Goal: Transaction & Acquisition: Purchase product/service

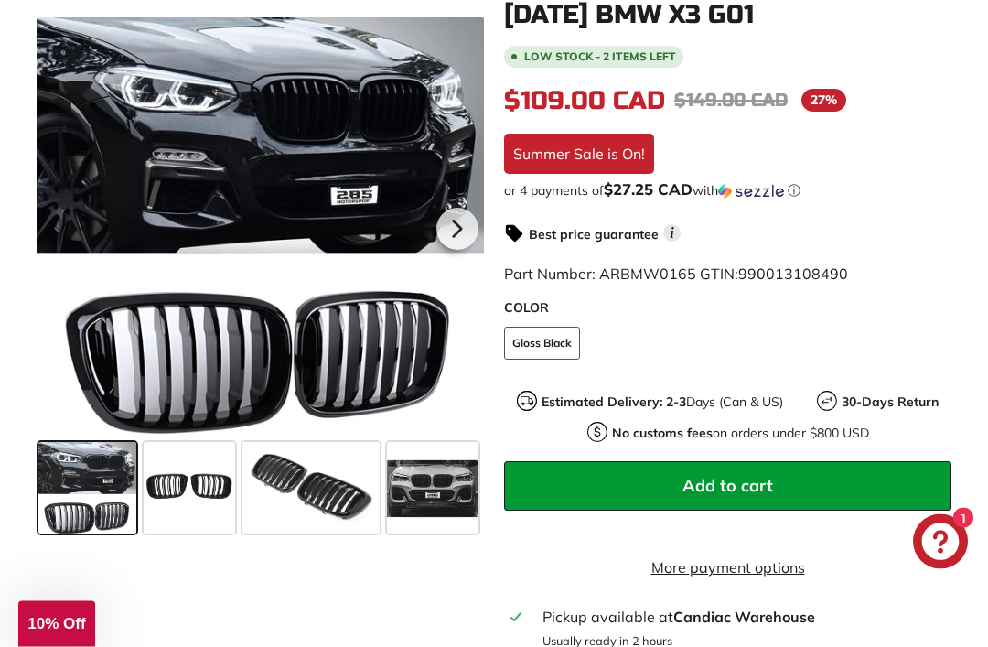
scroll to position [455, 0]
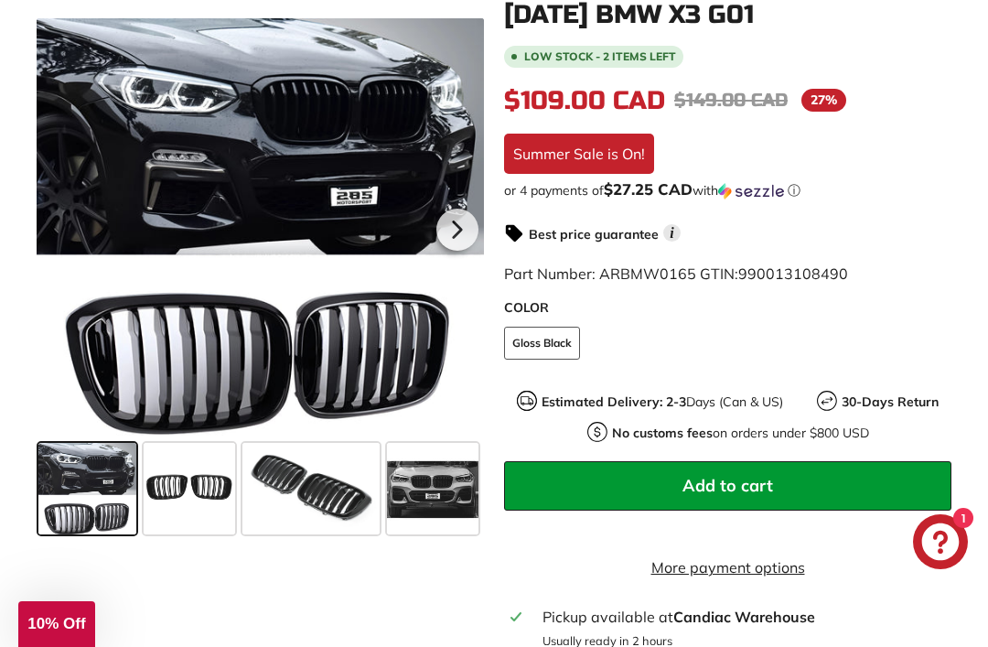
click at [798, 485] on button "Add to cart" at bounding box center [727, 485] width 447 height 49
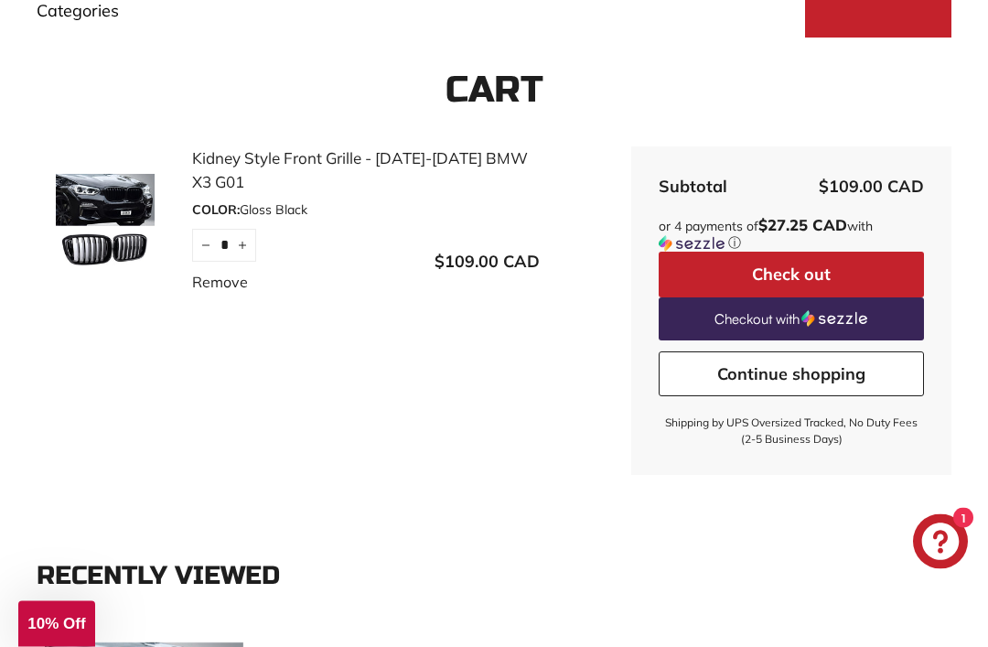
scroll to position [327, 0]
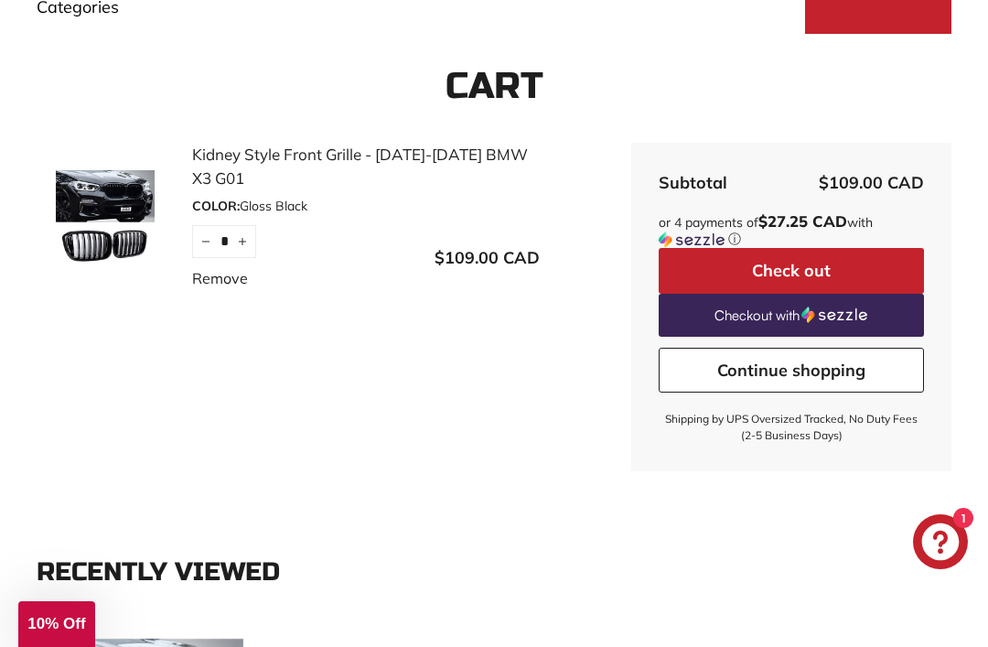
click at [70, 632] on span "10% Off" at bounding box center [56, 623] width 58 height 17
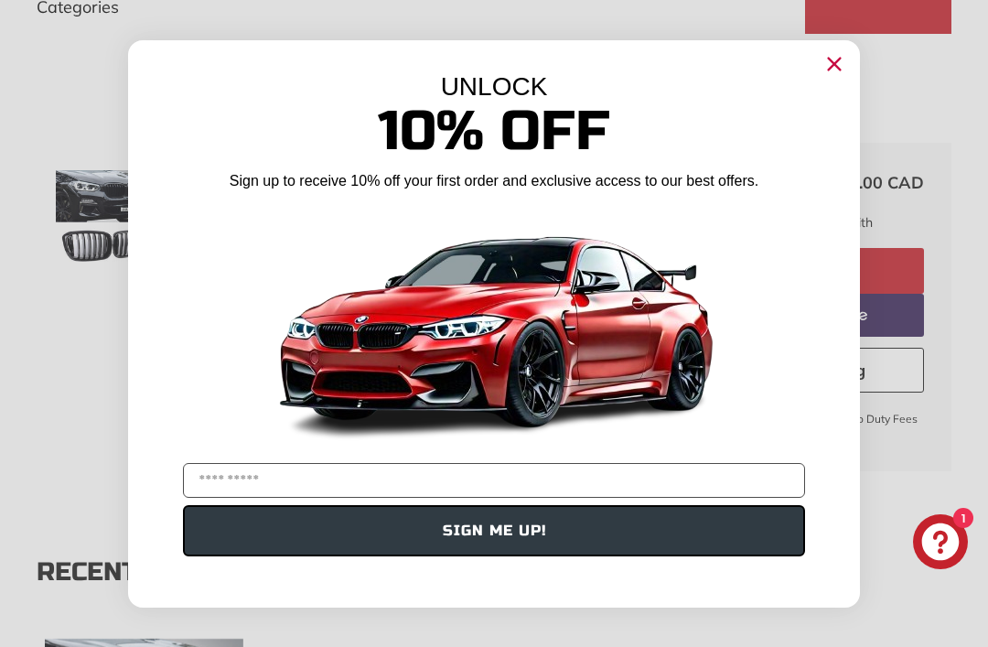
click at [482, 498] on input "YOUR EMAIL" at bounding box center [494, 480] width 622 height 35
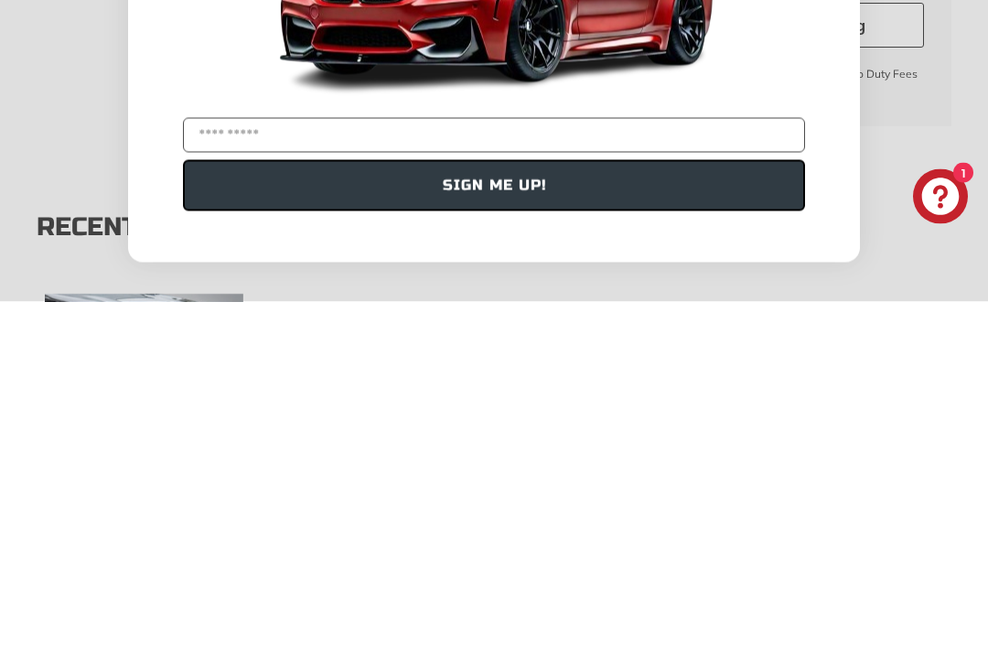
type input "**********"
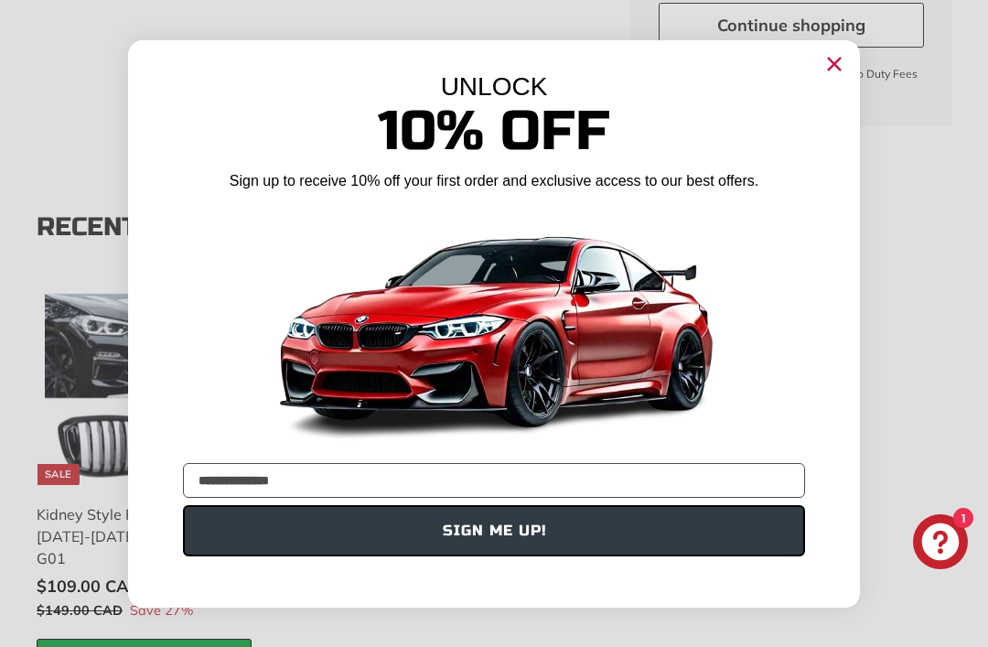
click at [533, 556] on button "SIGN ME UP!" at bounding box center [494, 530] width 622 height 51
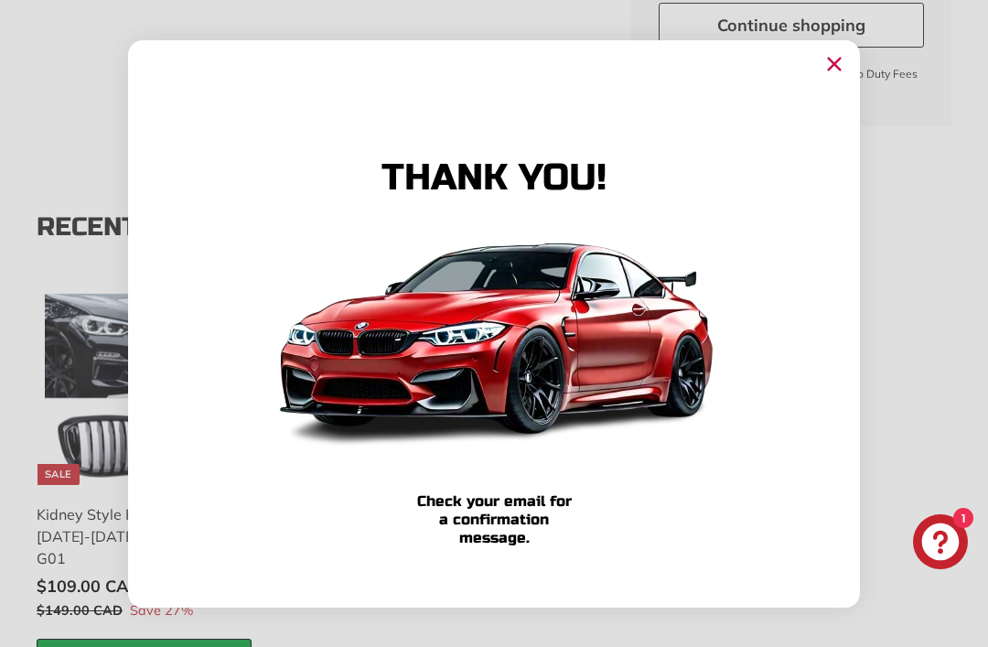
click at [837, 70] on icon "Close dialog" at bounding box center [835, 64] width 12 height 12
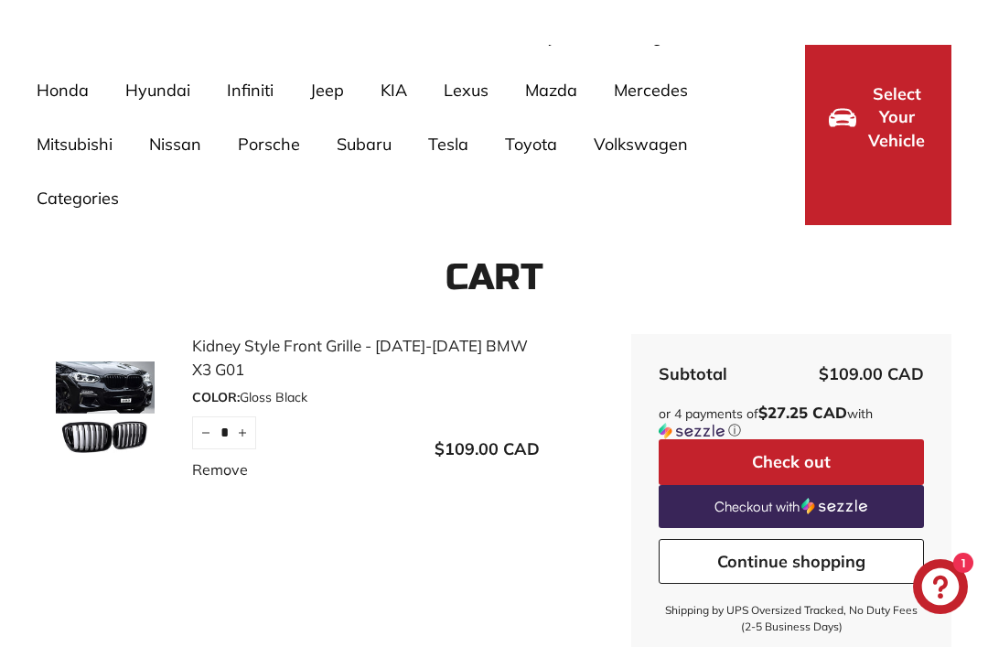
scroll to position [135, 0]
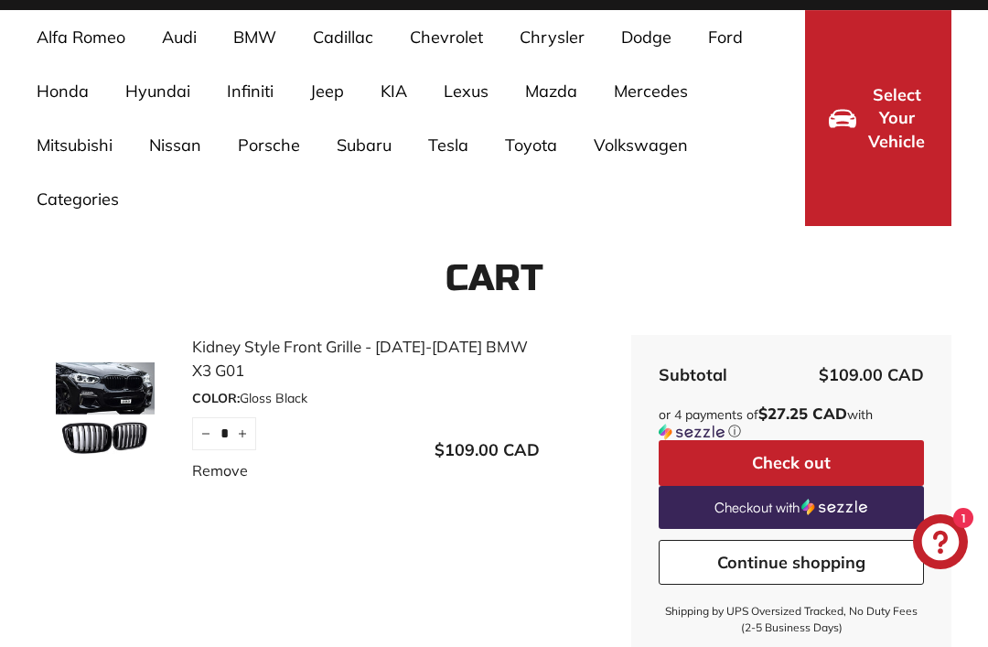
click at [813, 465] on button "Check out" at bounding box center [791, 463] width 265 height 46
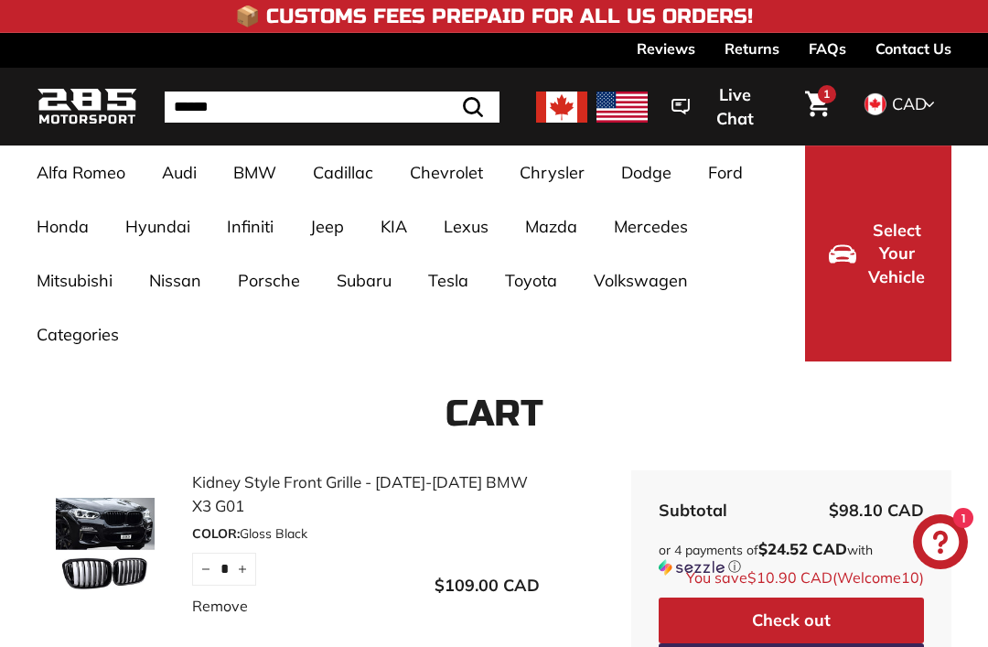
click at [639, 109] on img at bounding box center [621, 106] width 51 height 31
click at [557, 108] on img at bounding box center [561, 106] width 51 height 31
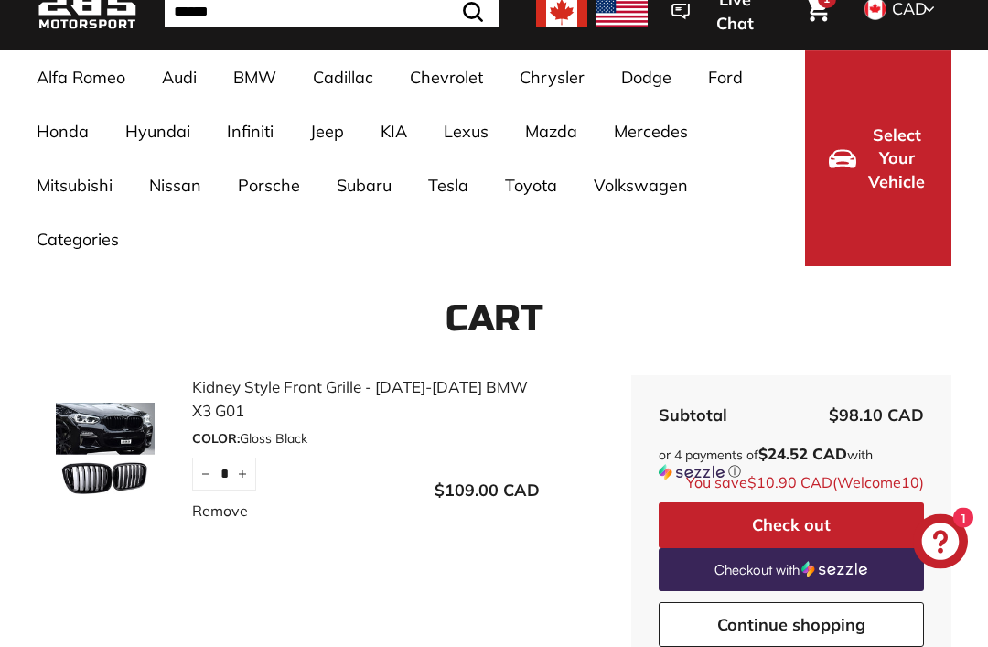
scroll to position [95, 0]
click at [824, 522] on button "Check out" at bounding box center [791, 525] width 265 height 46
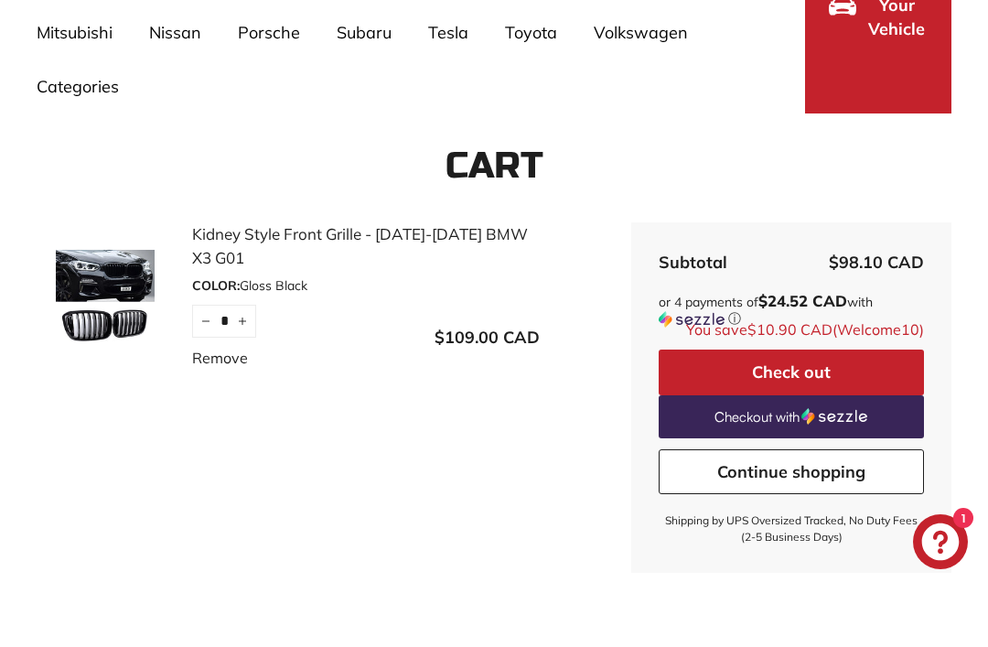
click at [227, 355] on link "Remove" at bounding box center [220, 358] width 56 height 22
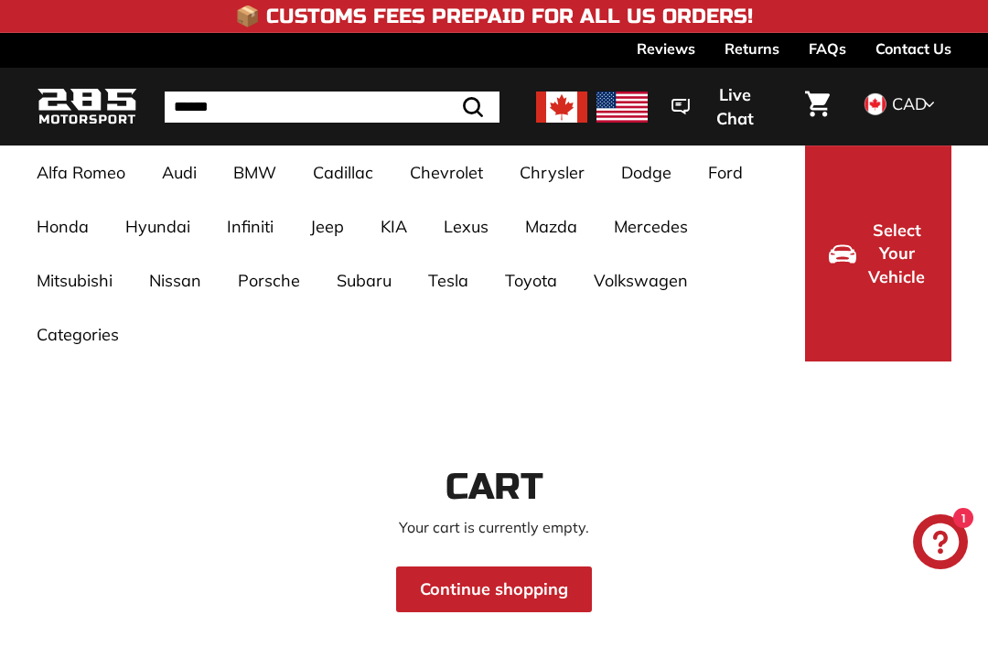
click at [503, 591] on link "Continue shopping" at bounding box center [494, 589] width 196 height 46
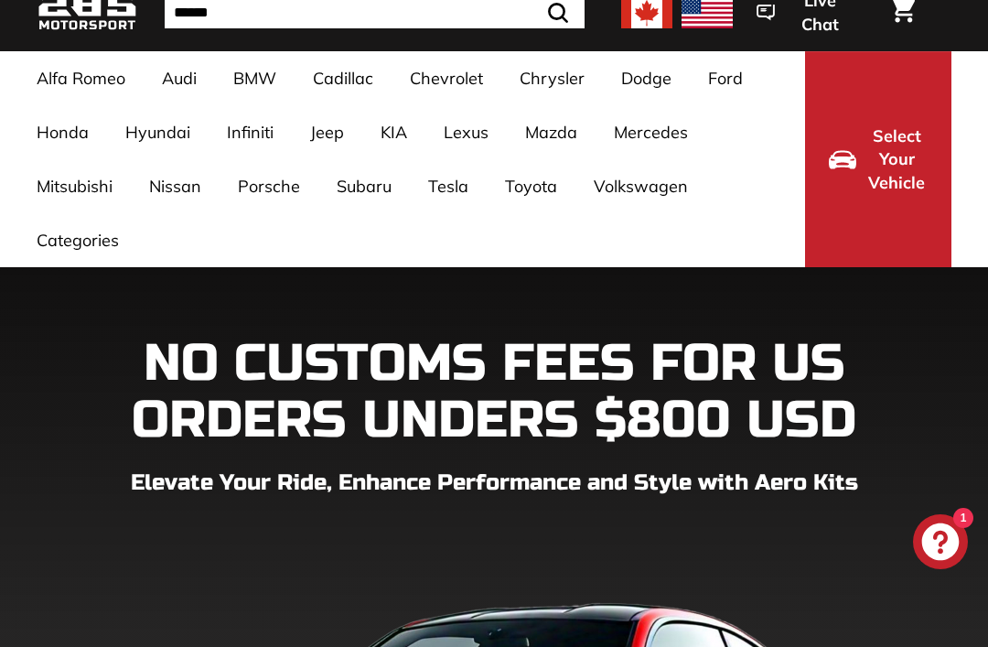
scroll to position [94, 0]
